Goal: Transaction & Acquisition: Subscribe to service/newsletter

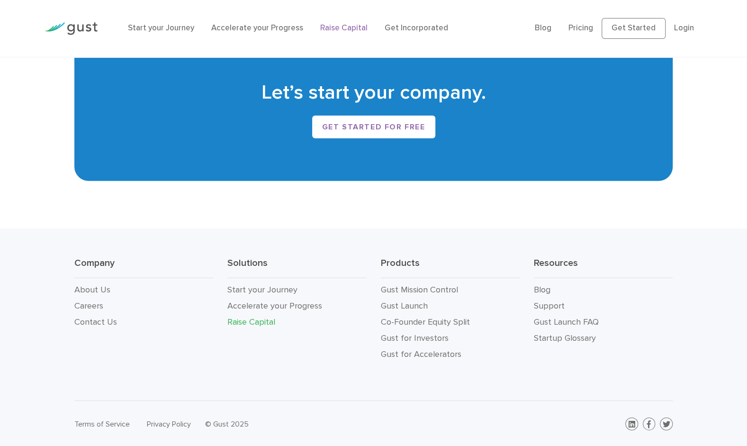
scroll to position [1643, 0]
click at [582, 29] on link "Pricing" at bounding box center [580, 27] width 25 height 9
click at [341, 27] on link "Raise Capital" at bounding box center [343, 27] width 47 height 9
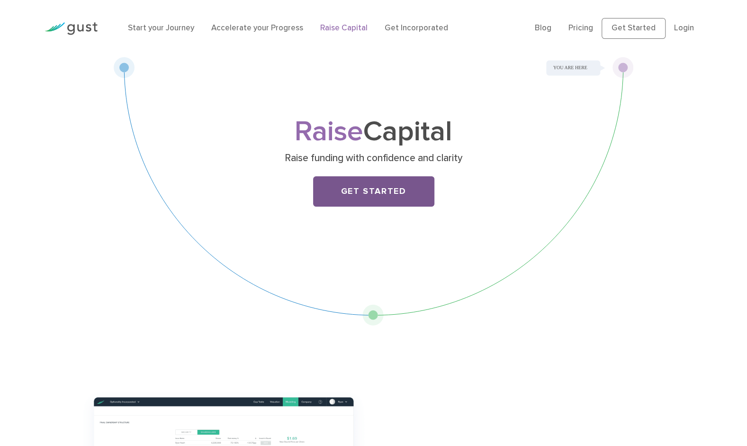
click at [372, 187] on link "Get Started" at bounding box center [373, 191] width 121 height 30
